Goal: Task Accomplishment & Management: Use online tool/utility

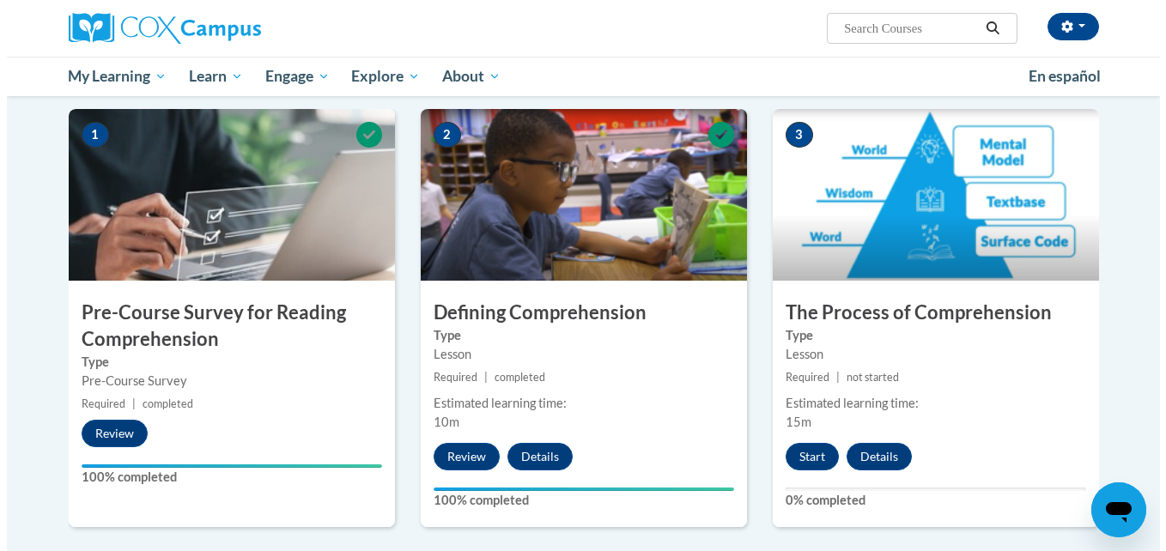
scroll to position [348, 0]
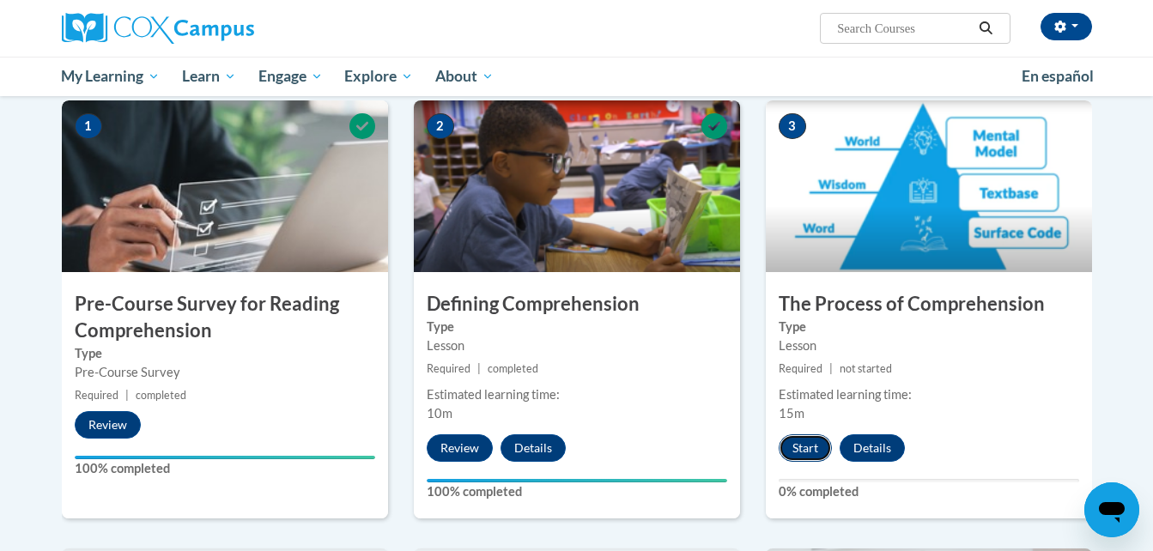
click at [801, 453] on button "Start" at bounding box center [805, 447] width 53 height 27
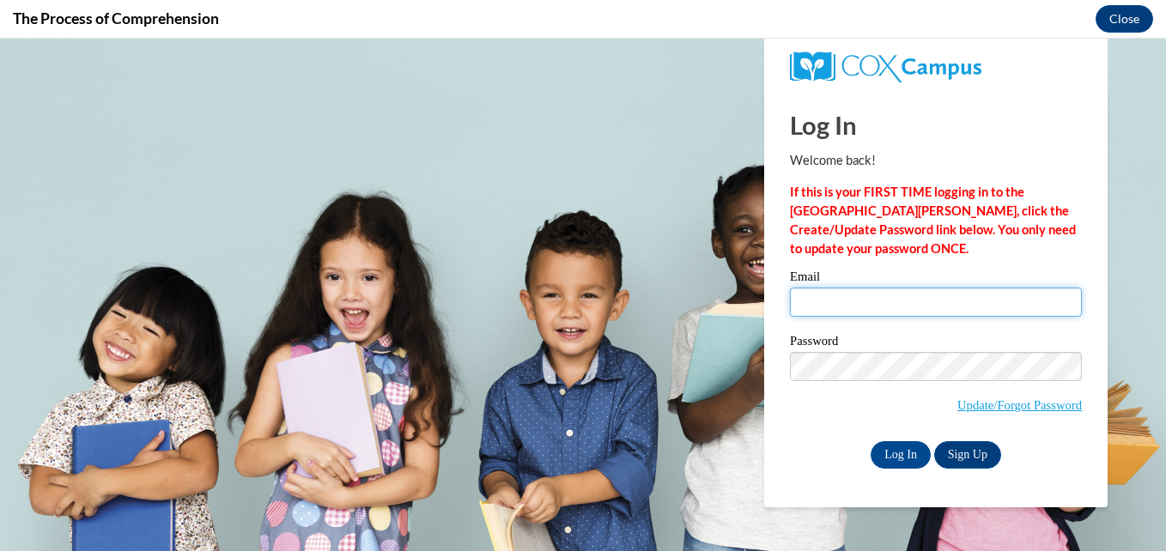
click at [817, 293] on input "Email" at bounding box center [936, 302] width 292 height 29
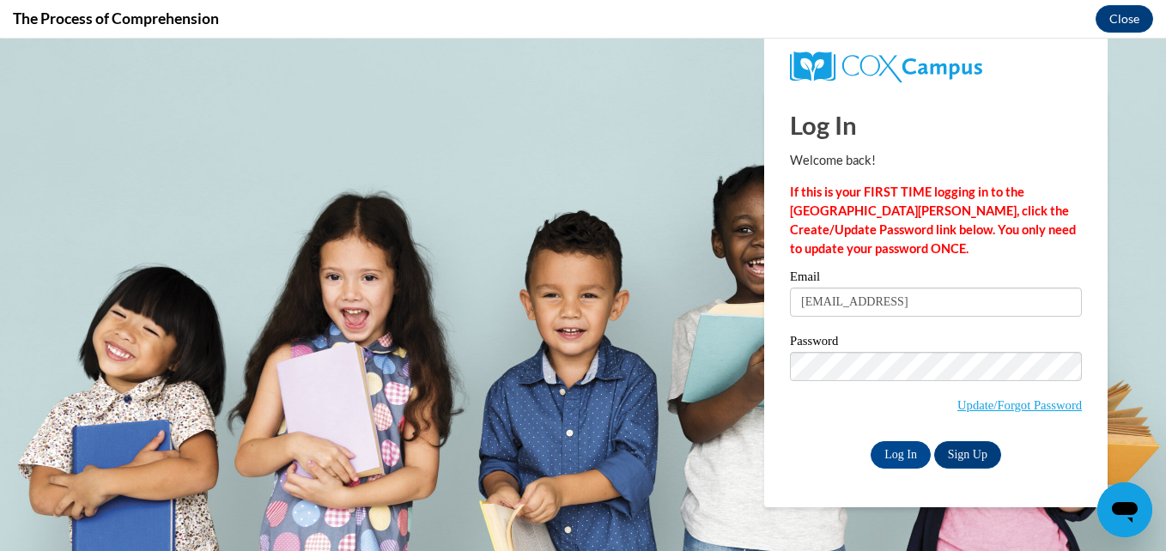
scroll to position [0, 0]
click at [840, 303] on input "[EMAIL_ADDRESS]" at bounding box center [936, 302] width 292 height 29
type input "[EMAIL_ADDRESS]"
click at [900, 445] on input "Log In" at bounding box center [900, 454] width 60 height 27
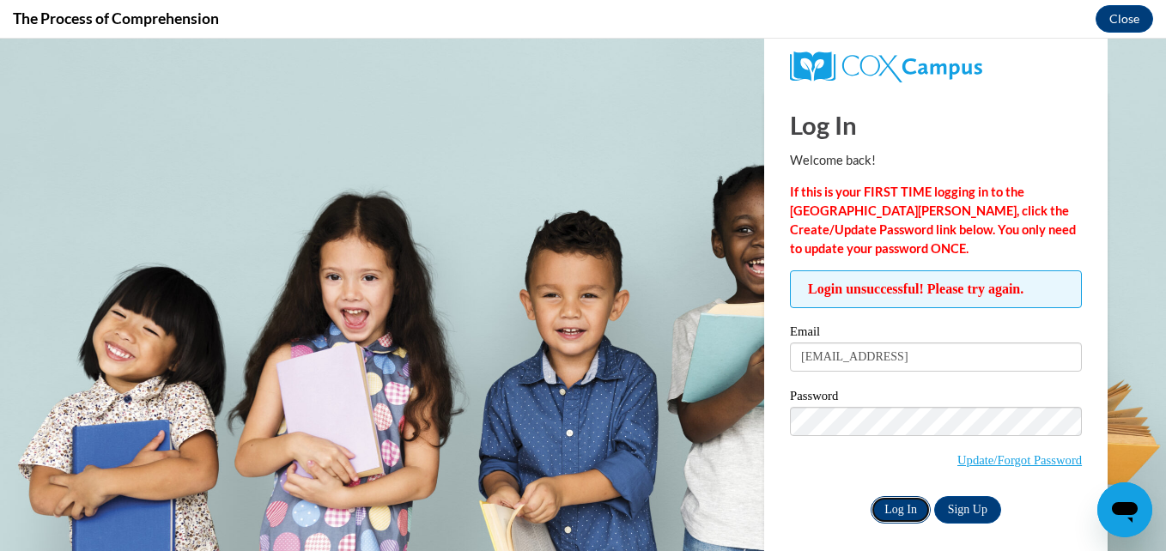
click at [893, 512] on input "Log In" at bounding box center [900, 509] width 60 height 27
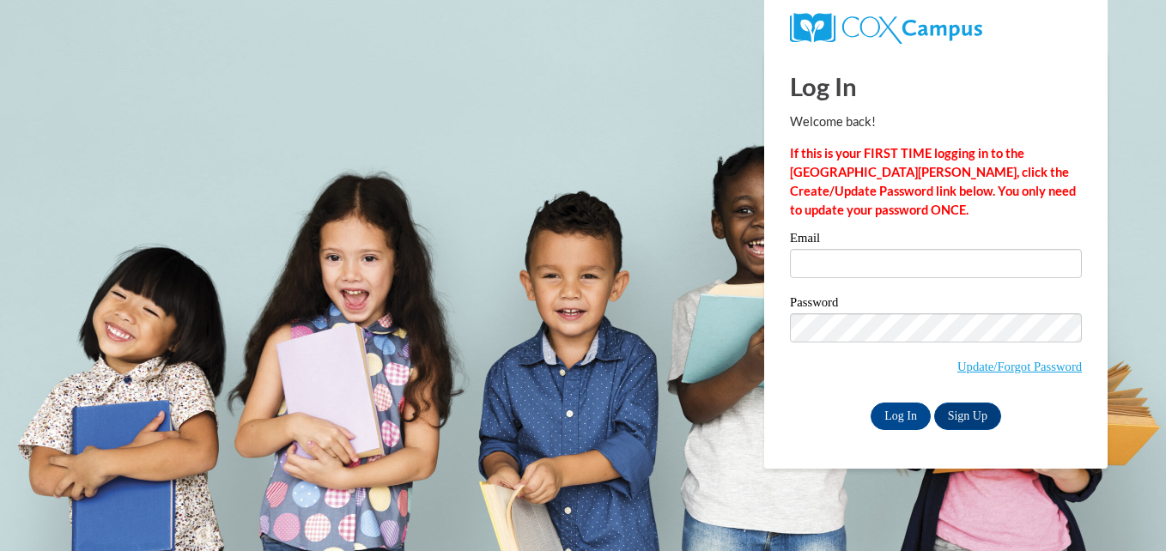
type input "[EMAIL_ADDRESS][DOMAIN_NAME]"
click at [895, 405] on input "Log In" at bounding box center [900, 416] width 60 height 27
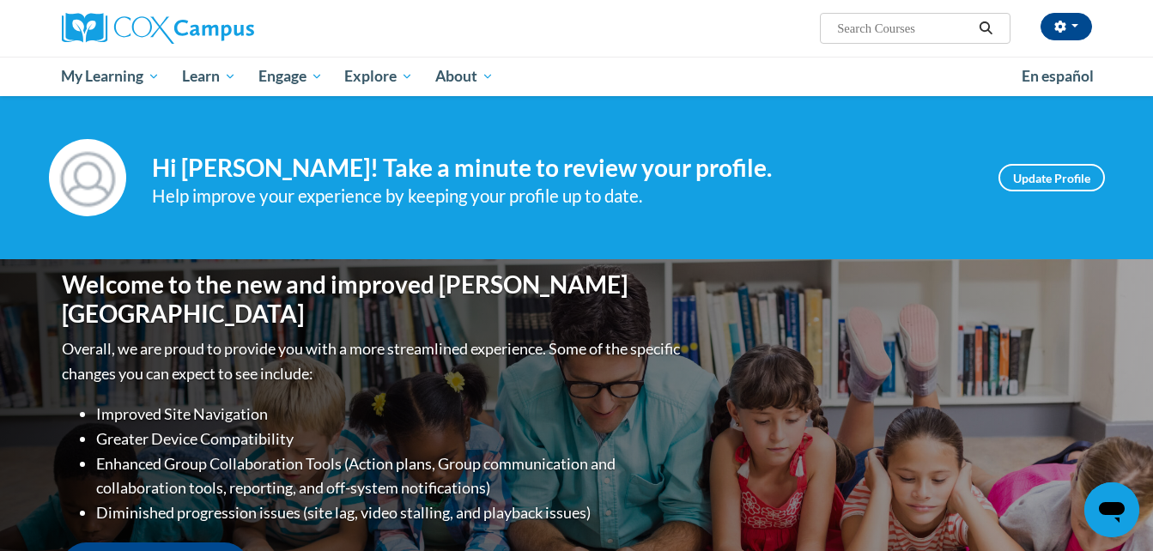
scroll to position [482, 0]
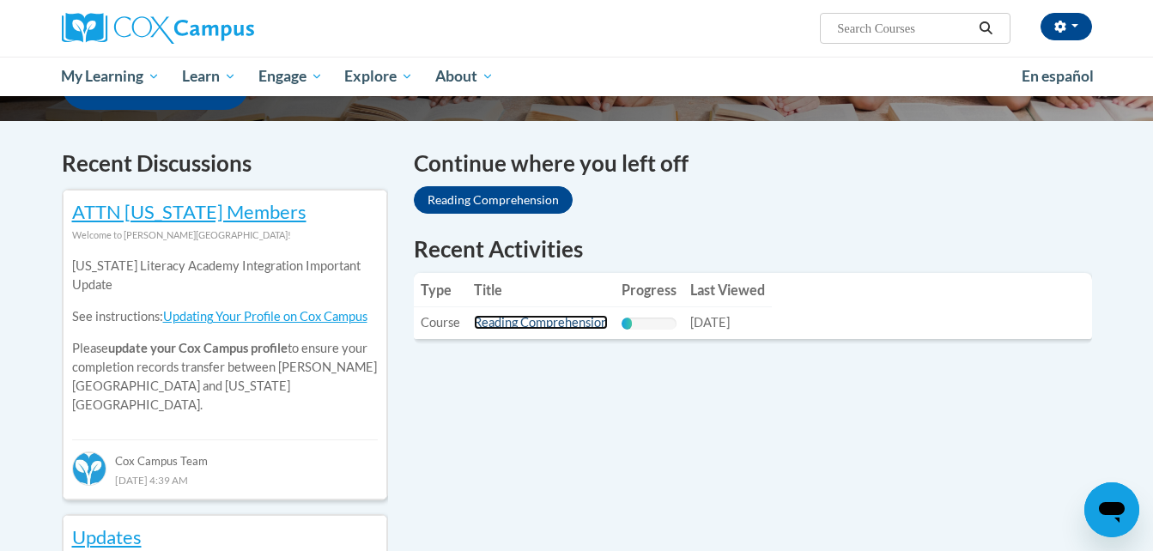
click at [572, 322] on link "Reading Comprehension" at bounding box center [541, 322] width 134 height 15
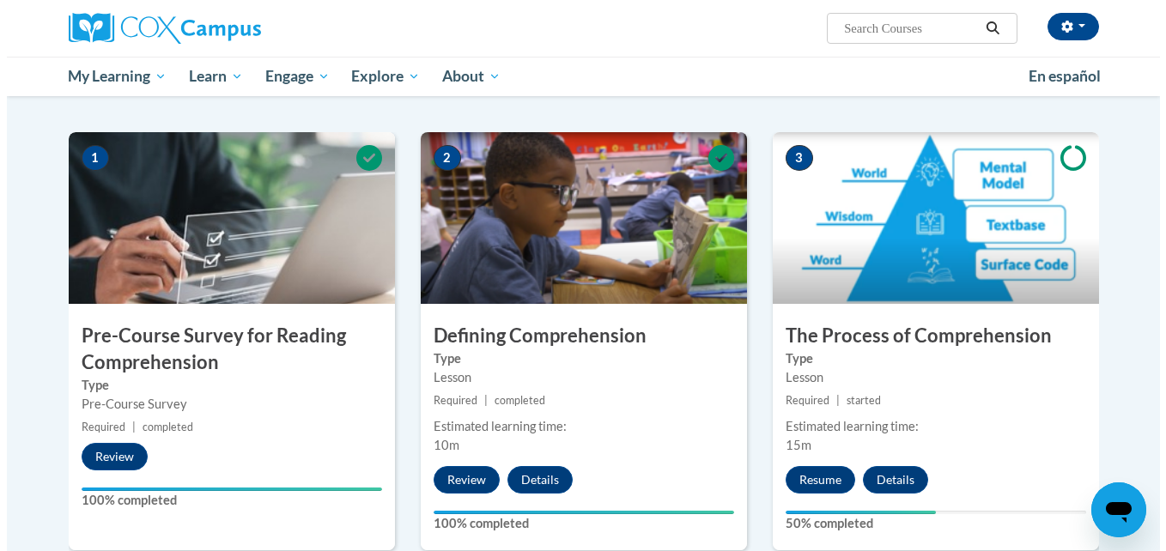
scroll to position [307, 0]
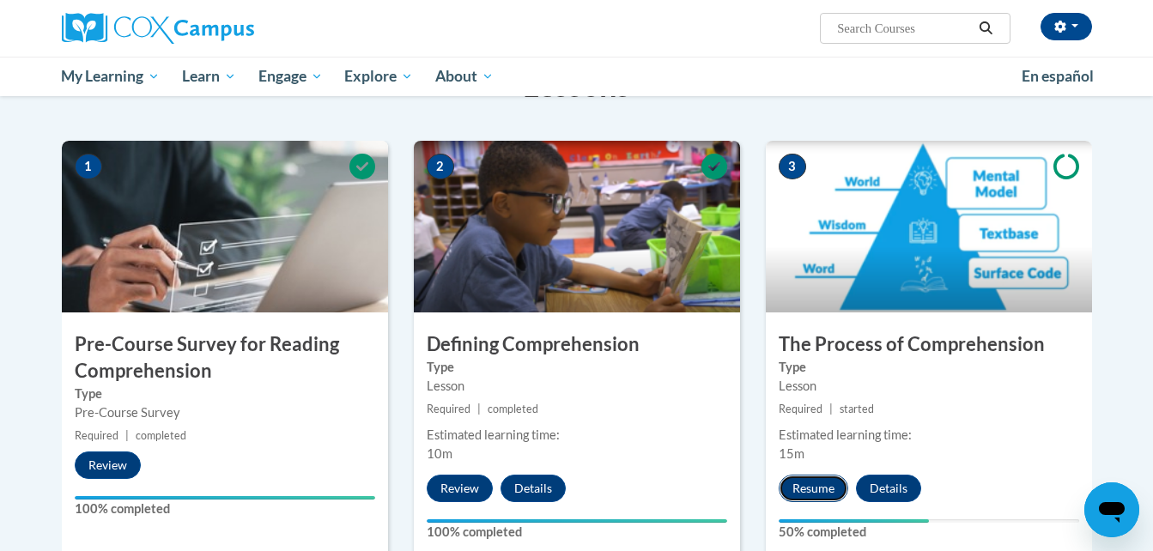
click at [813, 486] on button "Resume" at bounding box center [814, 488] width 70 height 27
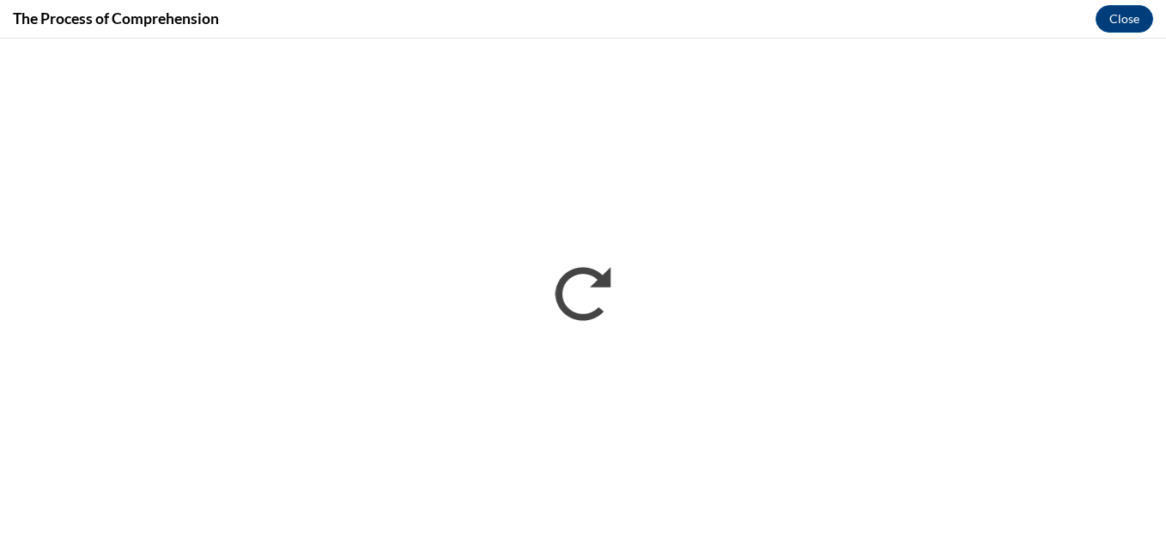
scroll to position [0, 0]
